Goal: Complete application form

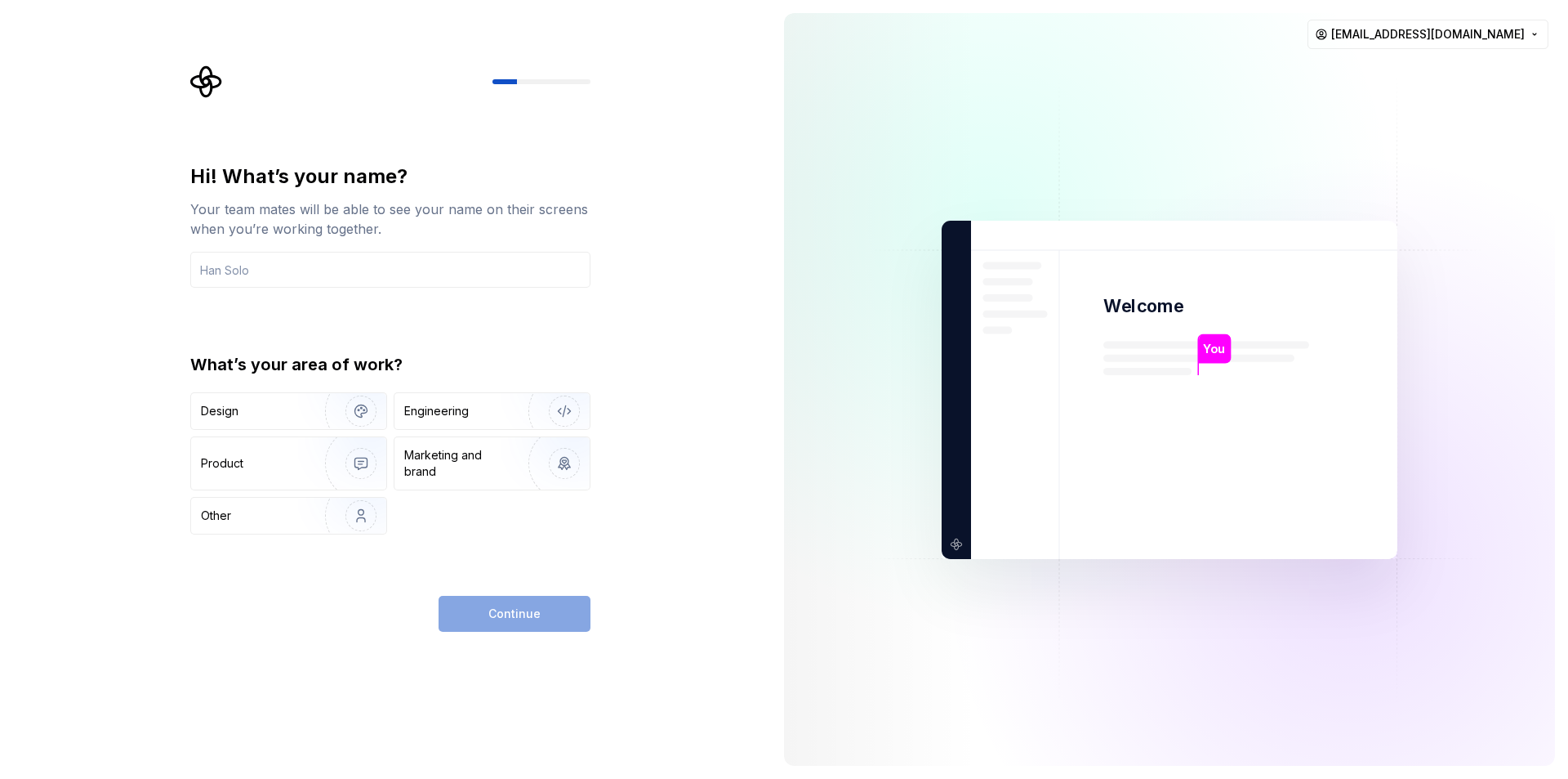
click at [529, 581] on div "Hi! What’s your name? Your team mates will be able to see your name on their sc…" at bounding box center [390, 397] width 400 height 468
click at [296, 469] on div "Product" at bounding box center [255, 463] width 108 height 16
click at [523, 621] on div "Continue" at bounding box center [514, 613] width 152 height 36
click at [508, 497] on div "Design Engineering Product Marketing and brand Other" at bounding box center [390, 462] width 400 height 142
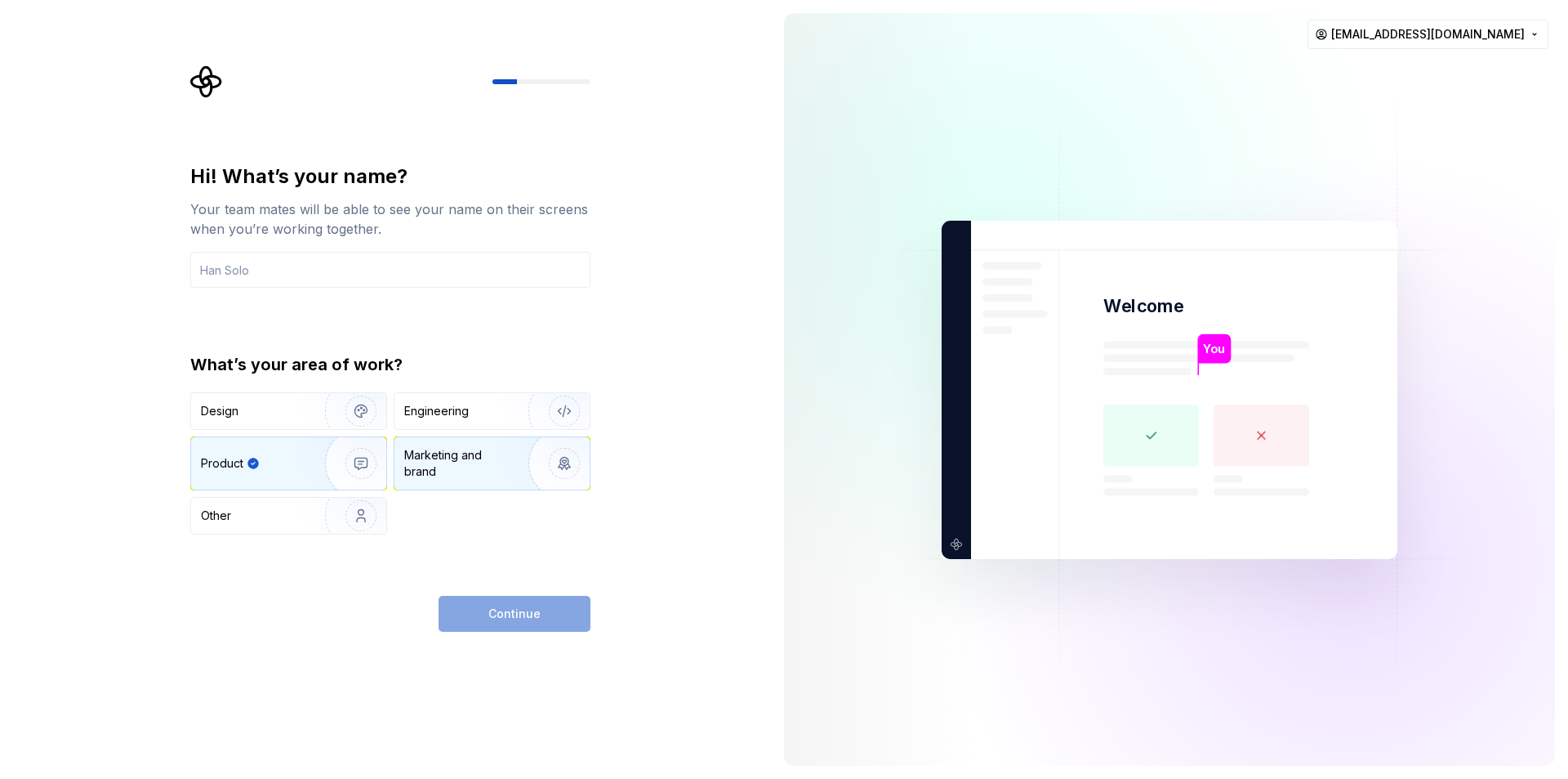
click at [498, 482] on div "Marketing and brand" at bounding box center [492, 463] width 195 height 52
click at [516, 605] on div "Continue" at bounding box center [514, 613] width 152 height 36
